Goal: Navigation & Orientation: Find specific page/section

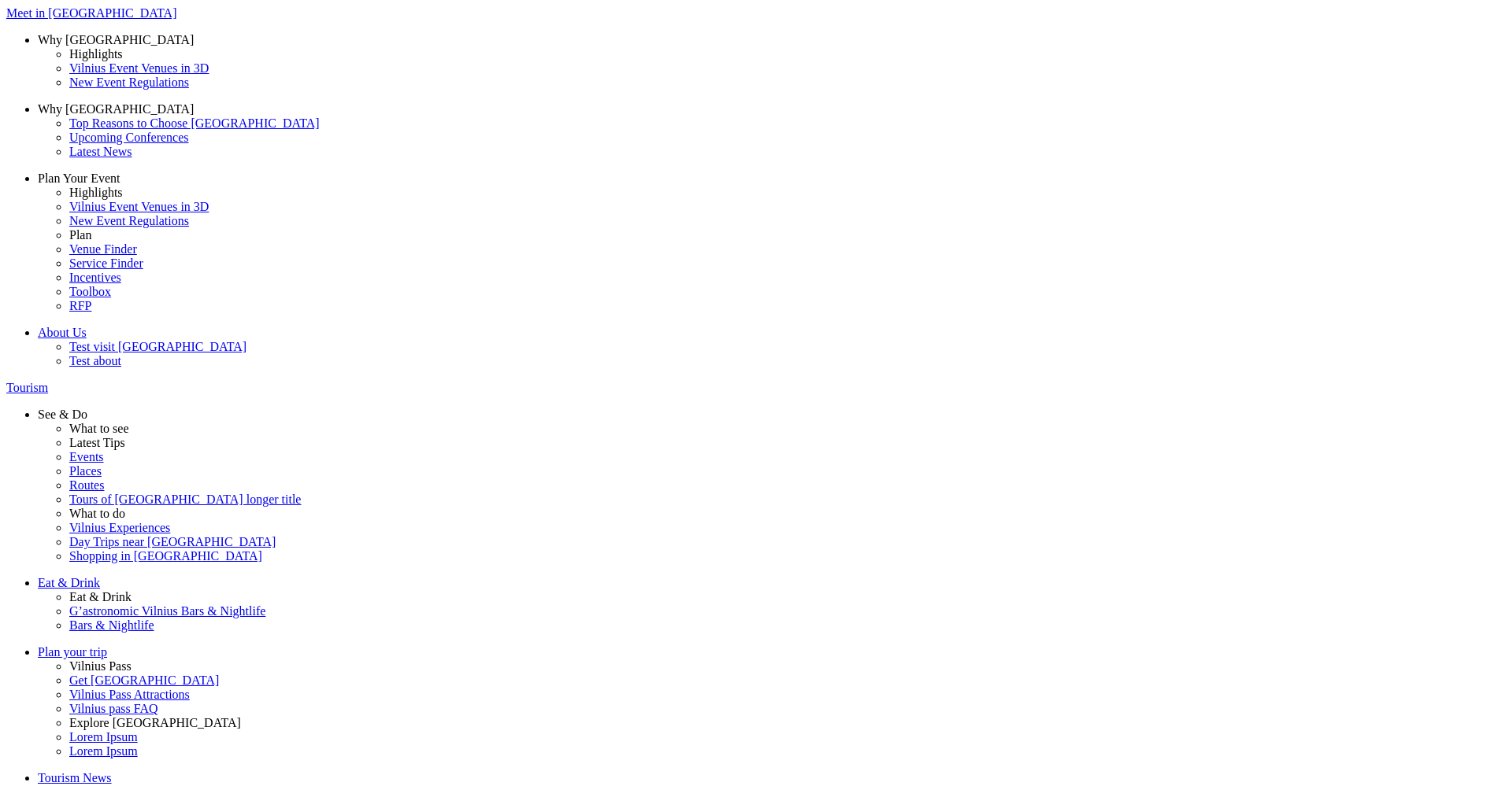
click at [1181, 66] on button "Lt" at bounding box center [1170, 58] width 21 height 16
